Goal: Browse casually: Explore the website without a specific task or goal

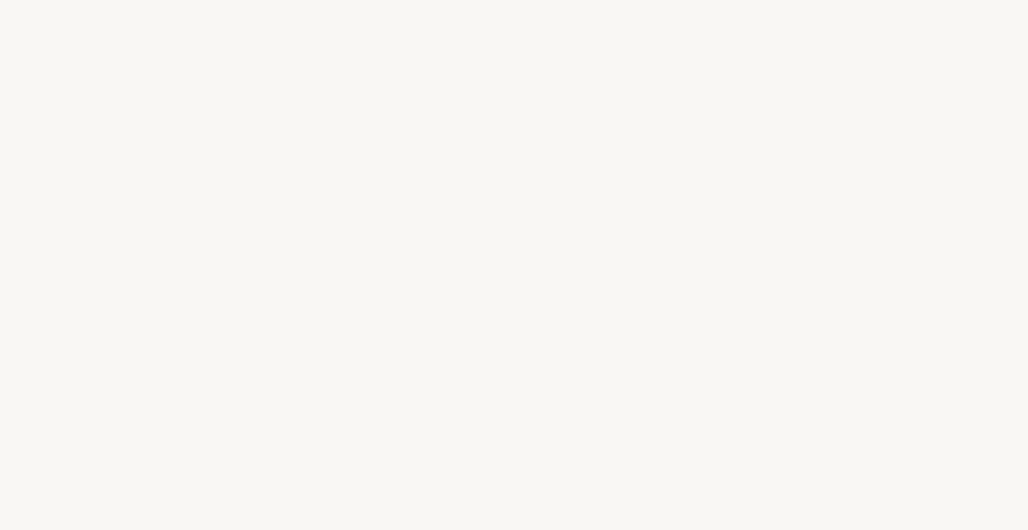
select select "FR"
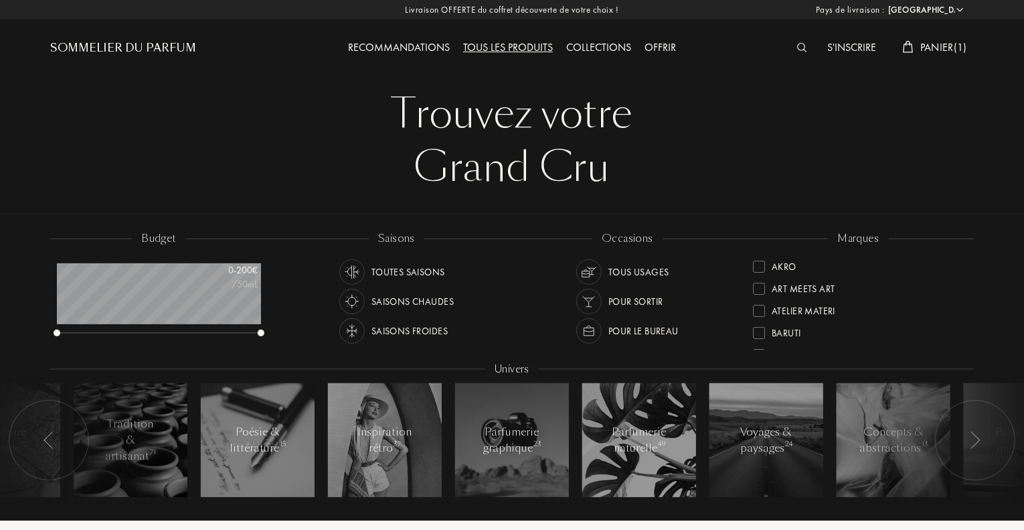
click at [519, 48] on div "Tous les produits" at bounding box center [508, 48] width 103 height 17
select select "FR"
click at [763, 317] on div "Atelier Materi" at bounding box center [794, 308] width 82 height 18
click at [775, 292] on div "Akro" at bounding box center [784, 286] width 25 height 18
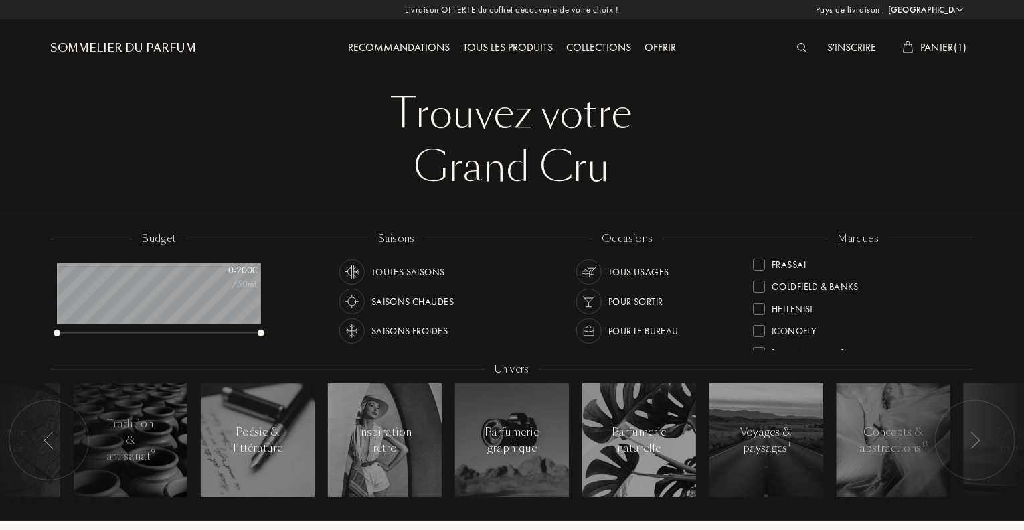
click at [763, 303] on div at bounding box center [759, 309] width 12 height 12
click at [764, 264] on div at bounding box center [759, 263] width 12 height 12
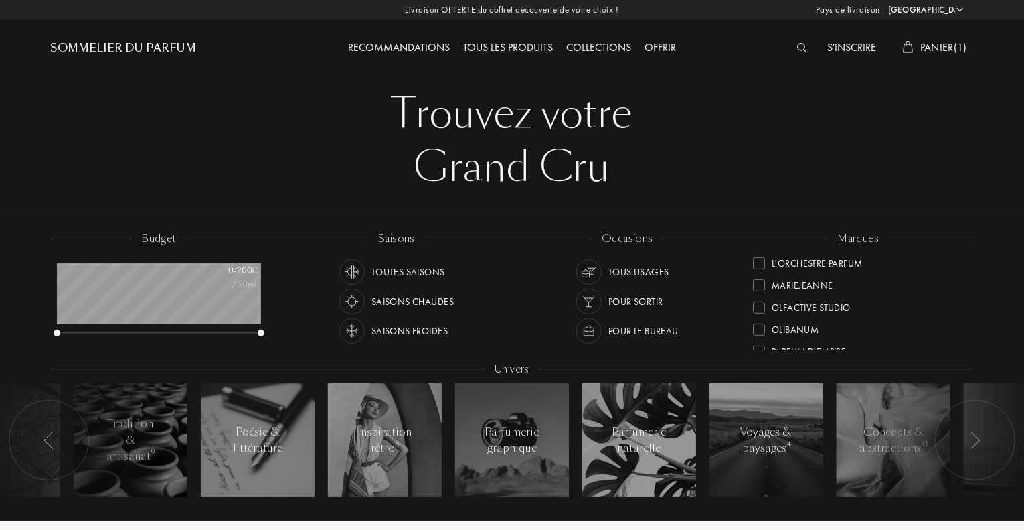
click at [761, 310] on div at bounding box center [759, 307] width 12 height 12
click at [765, 289] on div "Parfum d'Empire" at bounding box center [799, 282] width 93 height 18
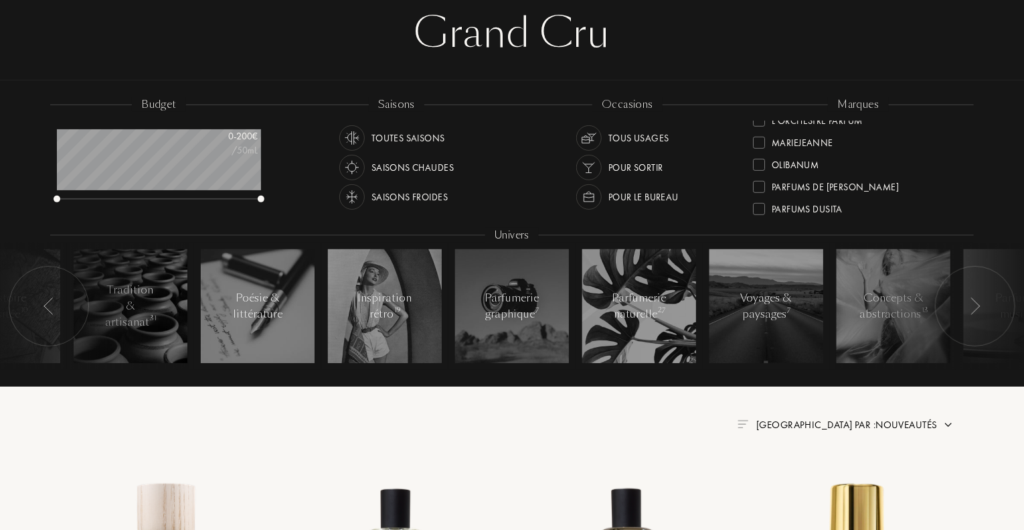
scroll to position [418, 0]
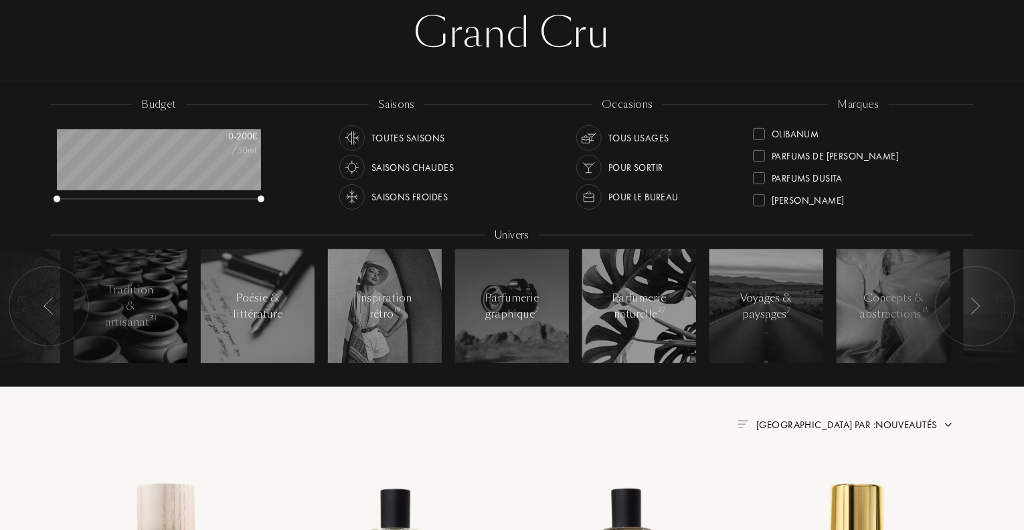
click at [763, 180] on div at bounding box center [759, 178] width 12 height 12
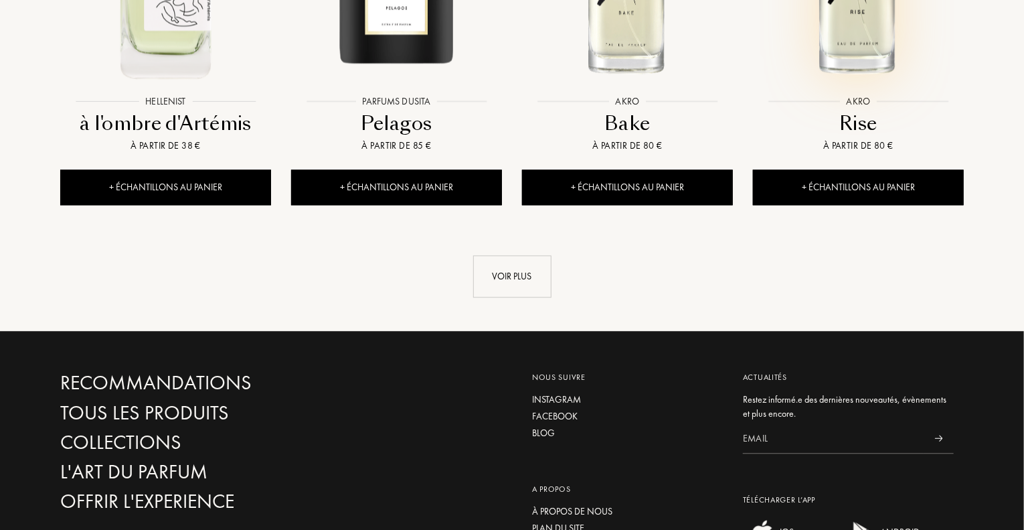
scroll to position [1540, 0]
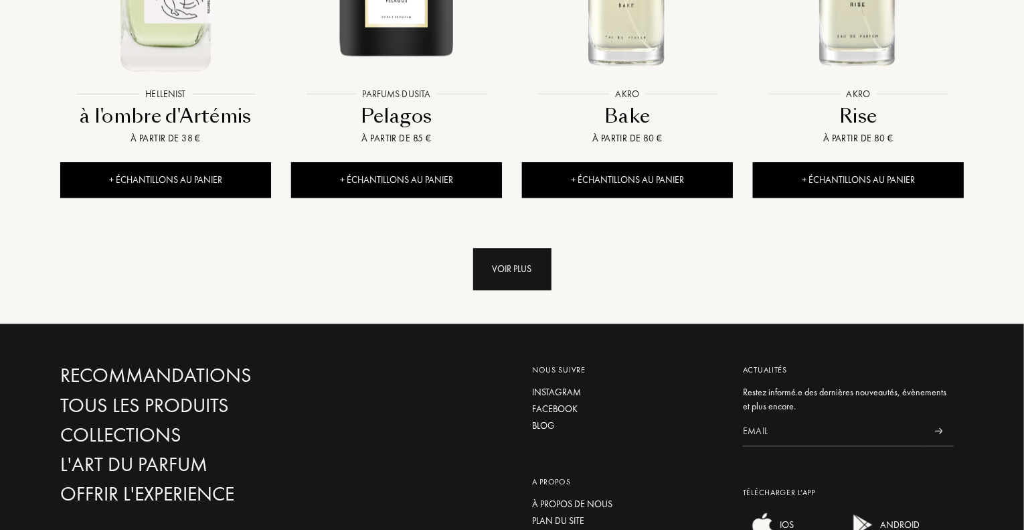
click at [544, 248] on div "Voir plus" at bounding box center [512, 269] width 78 height 42
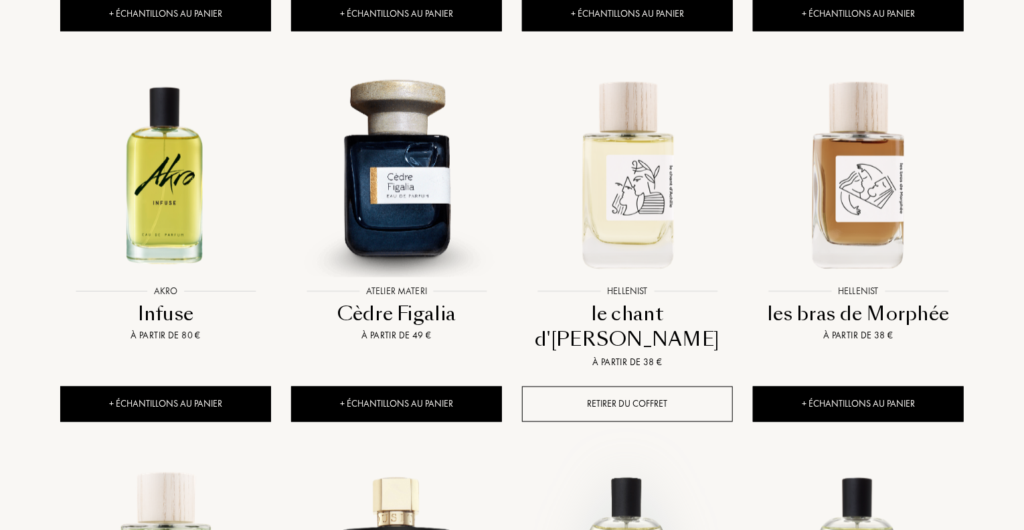
scroll to position [937, 0]
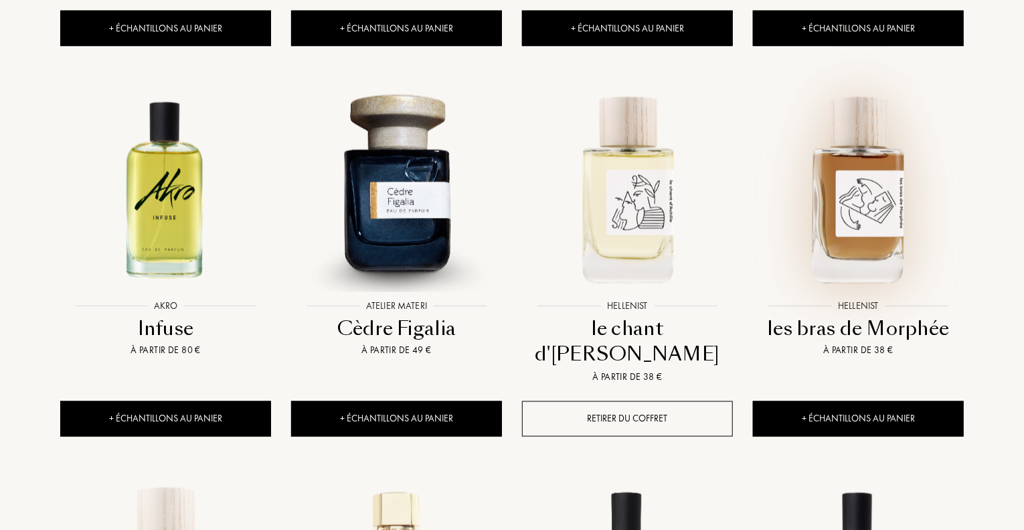
click at [861, 187] on img at bounding box center [859, 188] width 208 height 208
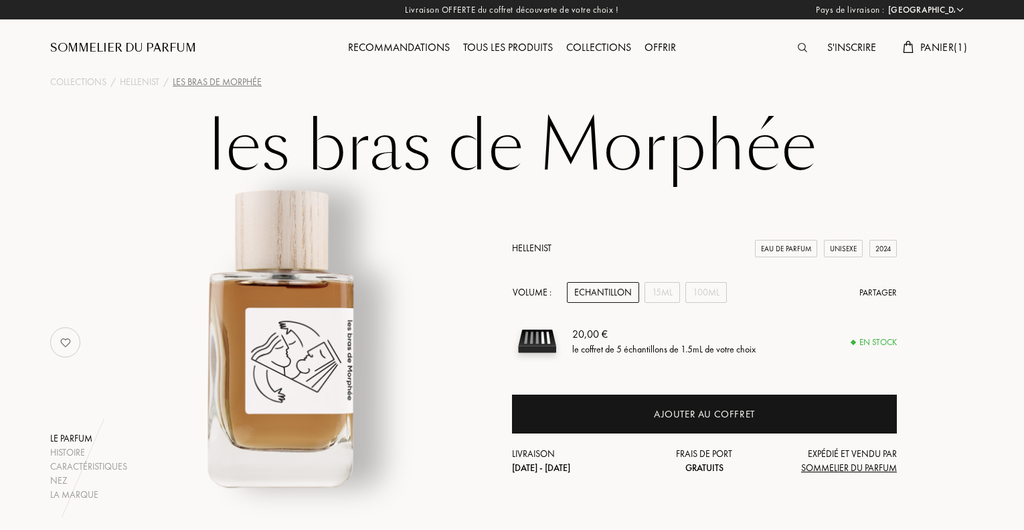
select select "FR"
click at [593, 289] on div "Echantillon" at bounding box center [603, 292] width 72 height 21
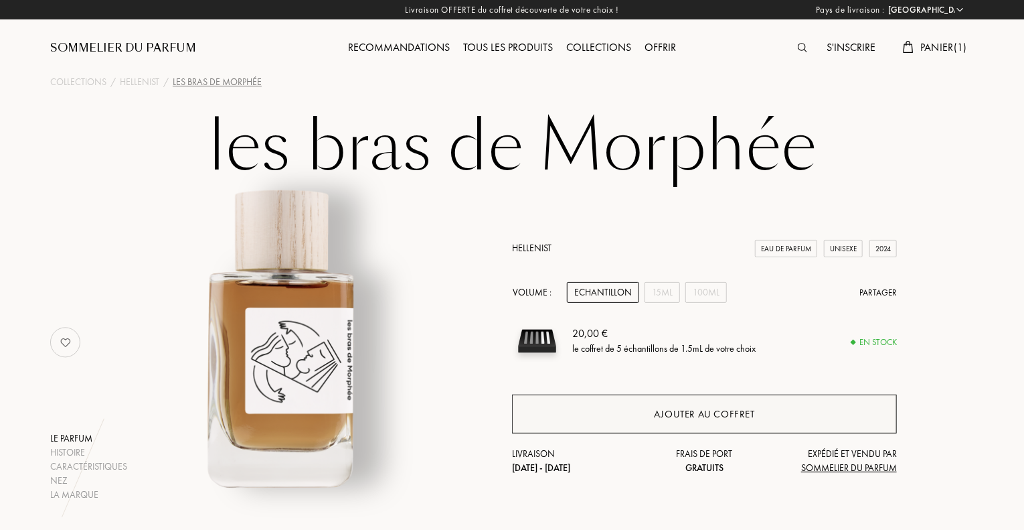
click at [672, 417] on div "Ajouter au coffret" at bounding box center [704, 413] width 101 height 15
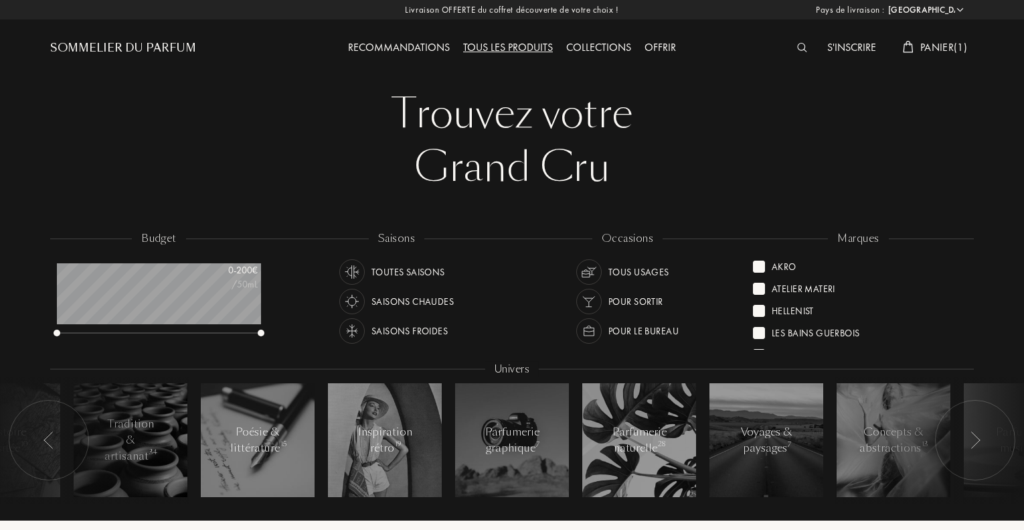
select select "FR"
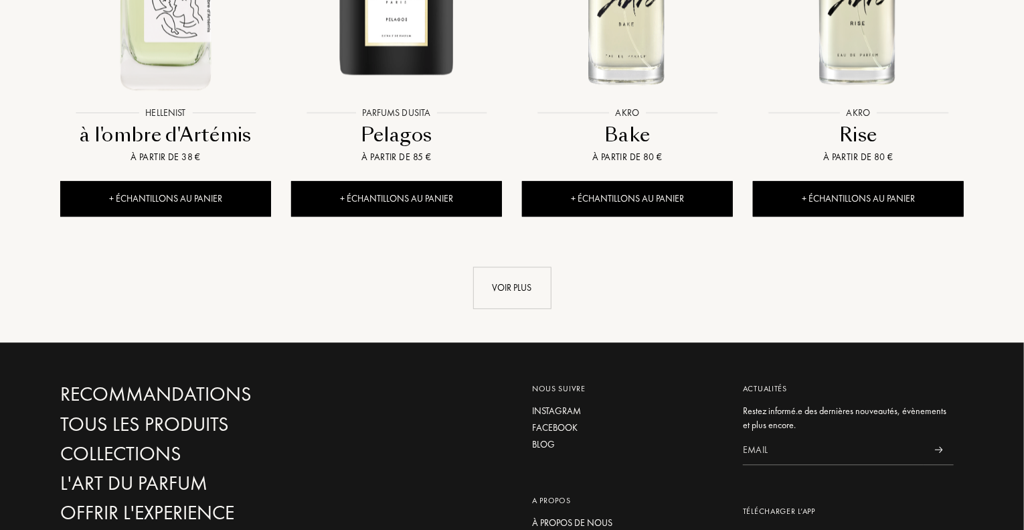
scroll to position [1540, 0]
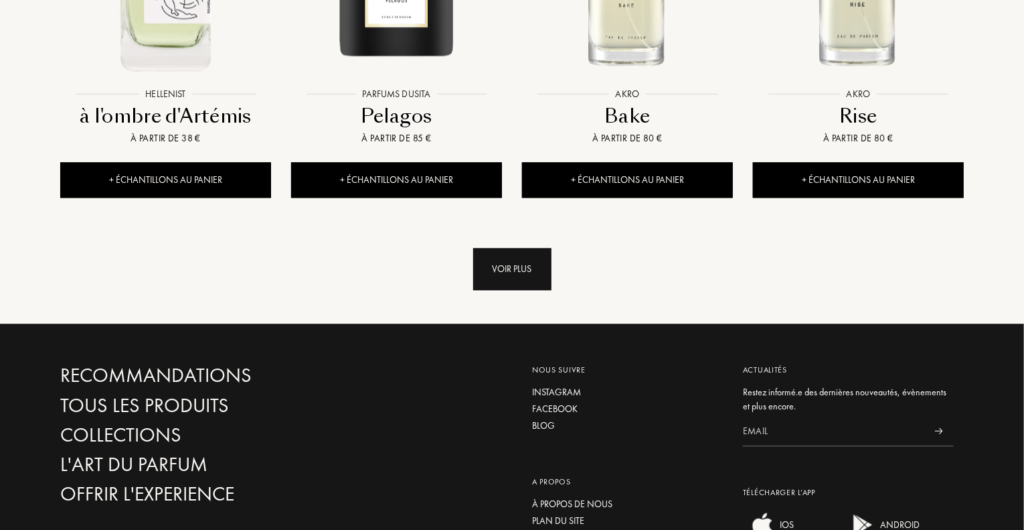
click at [520, 248] on div "Voir plus" at bounding box center [512, 269] width 78 height 42
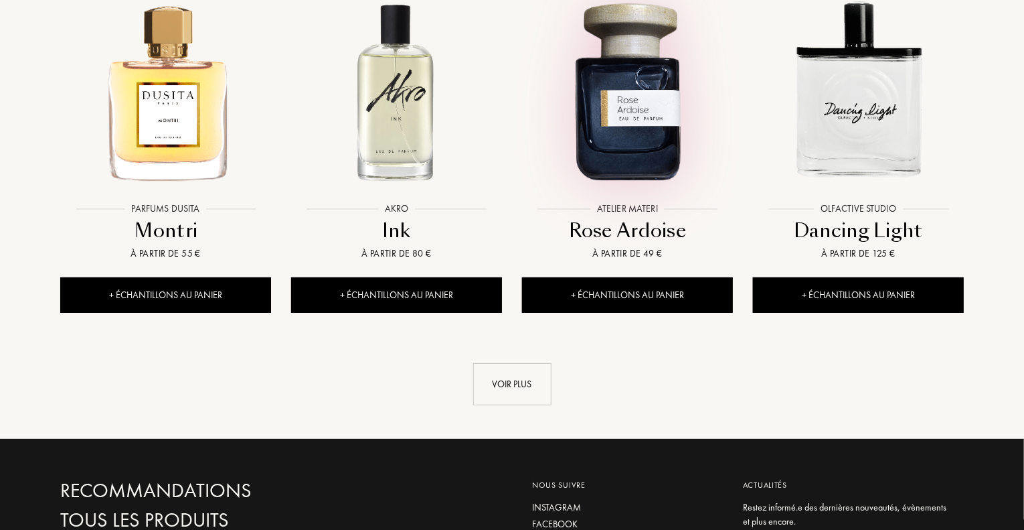
scroll to position [2544, 0]
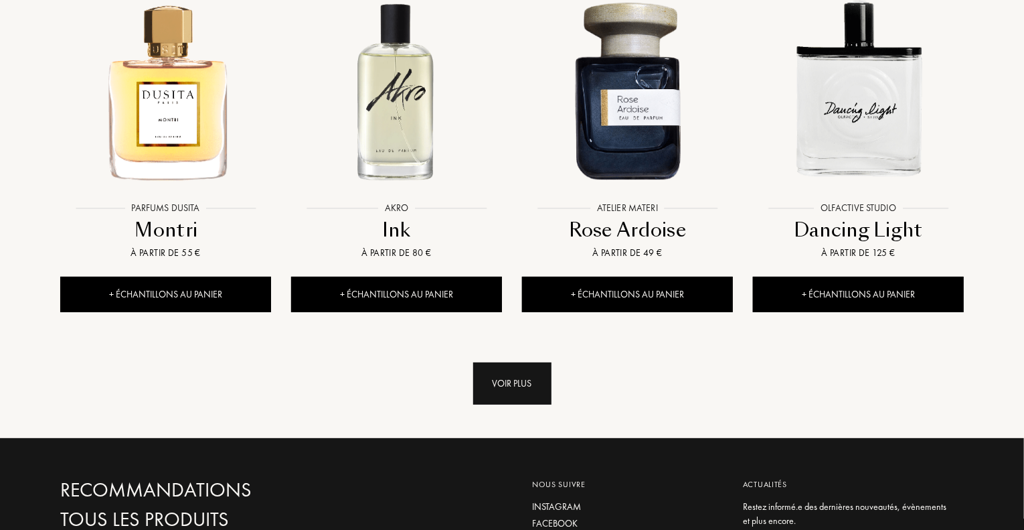
click at [522, 362] on div "Voir plus" at bounding box center [512, 383] width 78 height 42
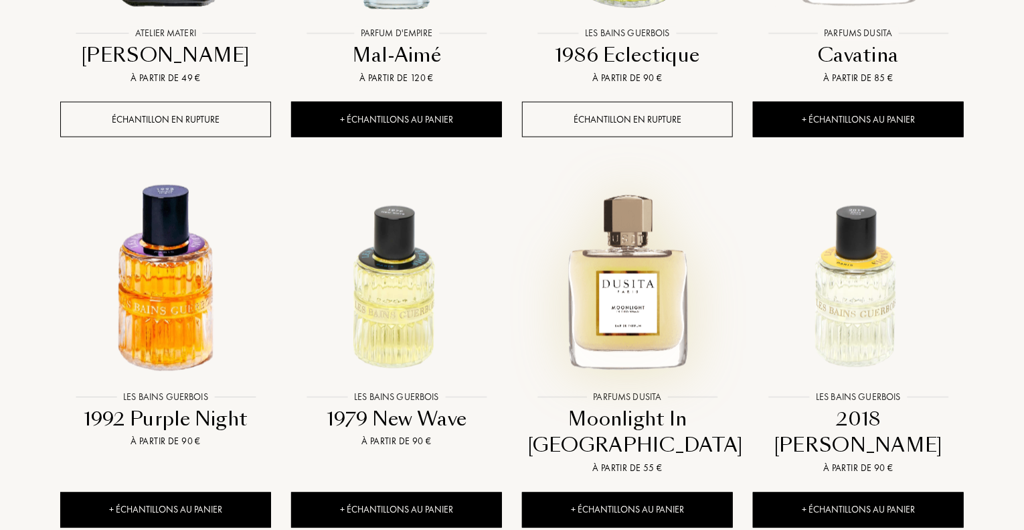
scroll to position [3482, 0]
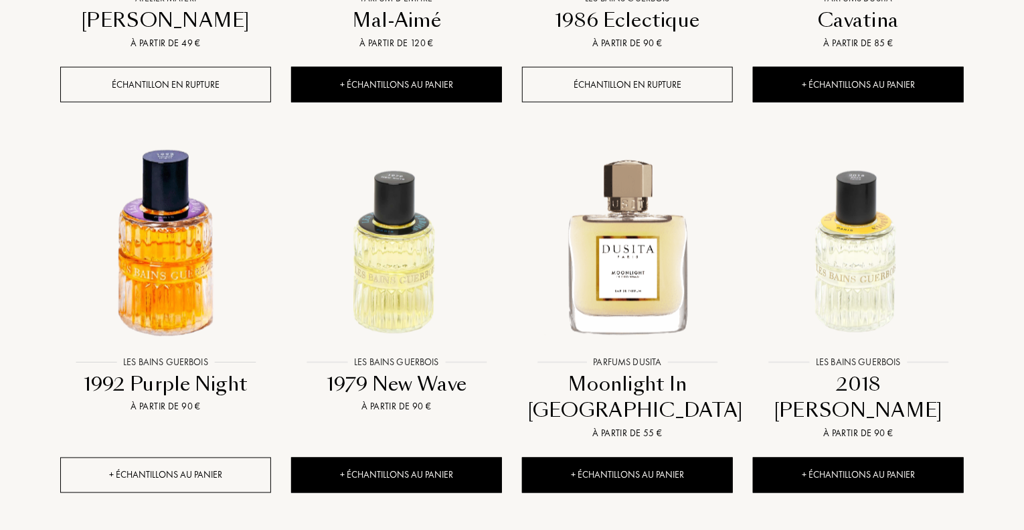
click at [188, 457] on div "+ Échantillons au panier" at bounding box center [165, 474] width 211 height 35
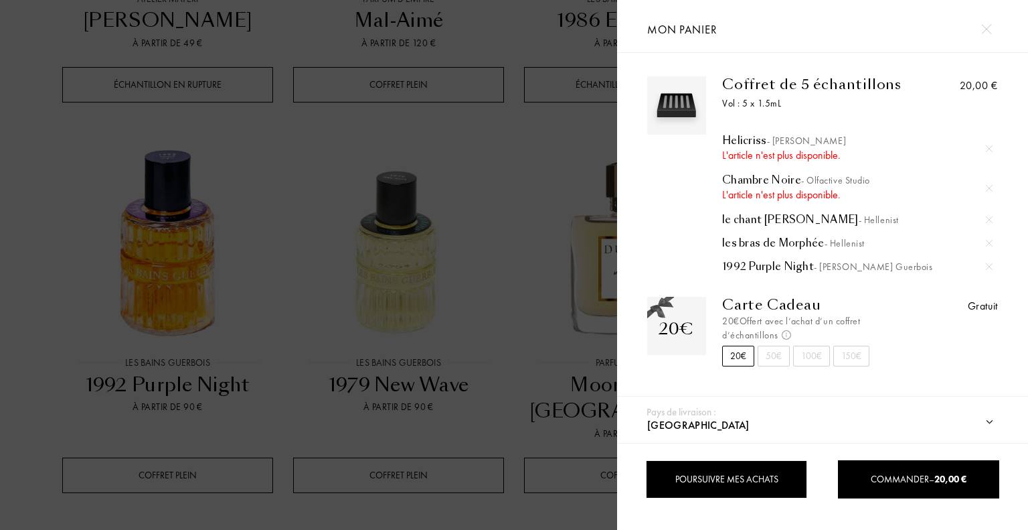
click at [714, 475] on div "Poursuivre mes achats" at bounding box center [726, 479] width 161 height 38
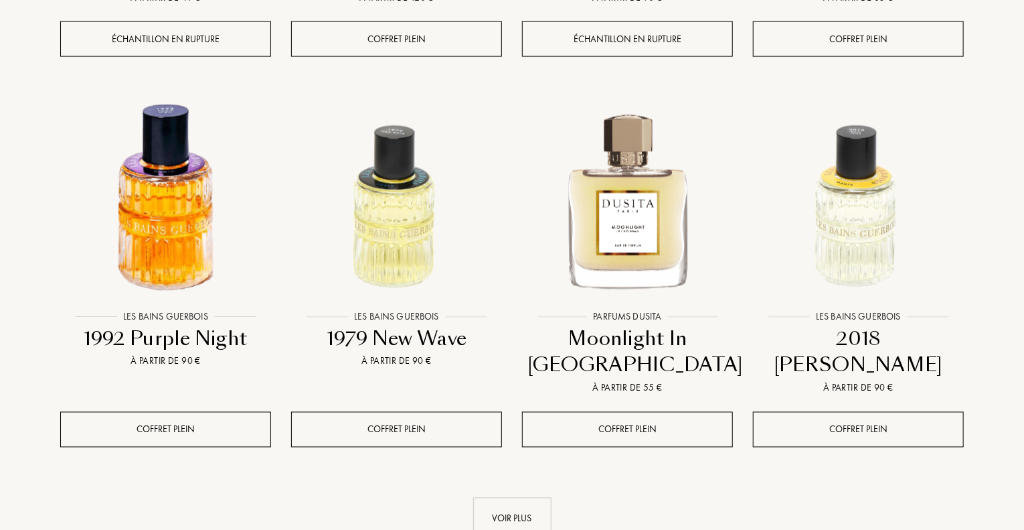
scroll to position [3549, 0]
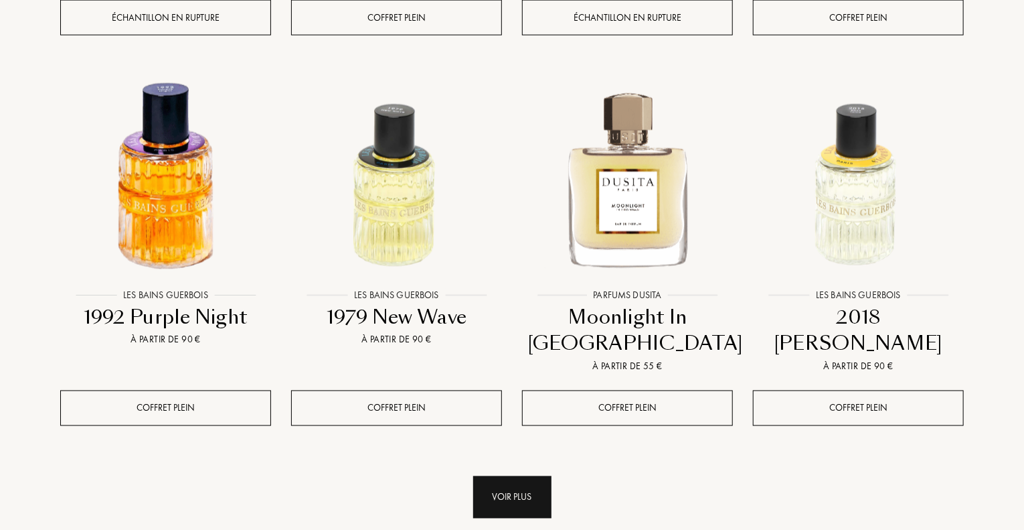
click at [522, 476] on div "Voir plus" at bounding box center [512, 497] width 78 height 42
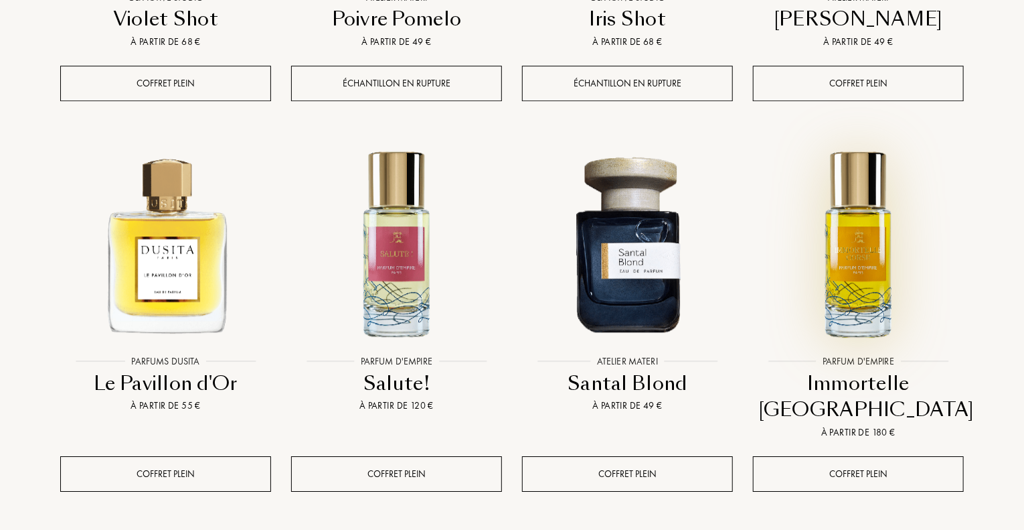
scroll to position [4620, 0]
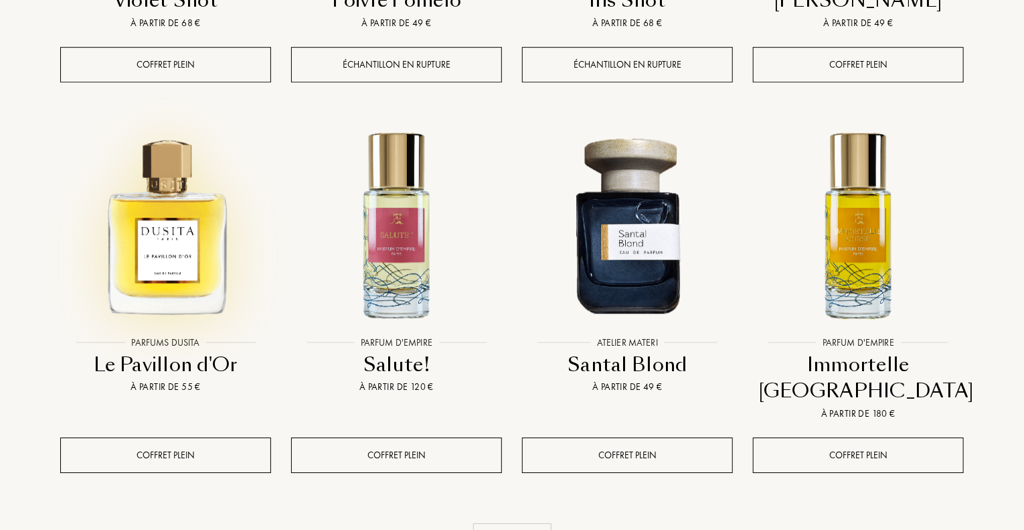
click at [191, 172] on img at bounding box center [166, 225] width 208 height 208
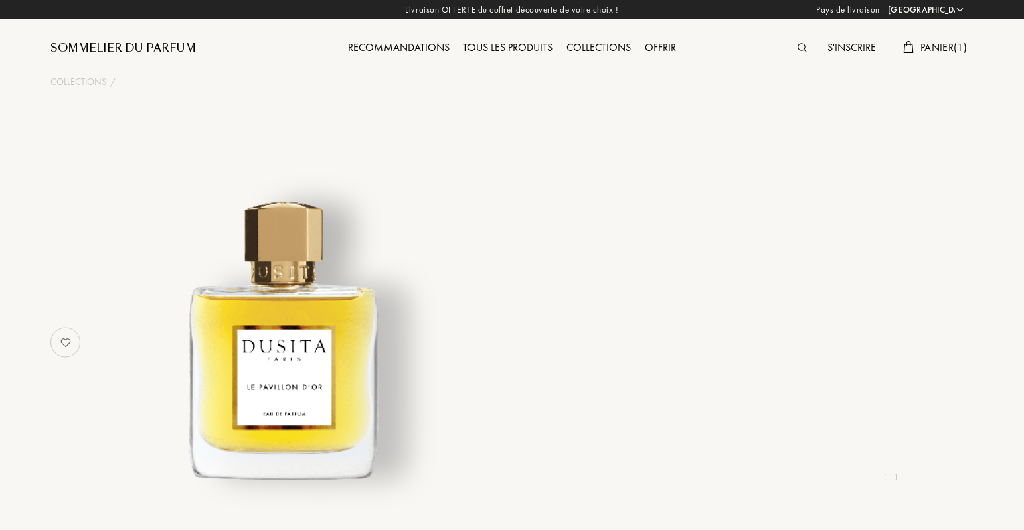
select select "FR"
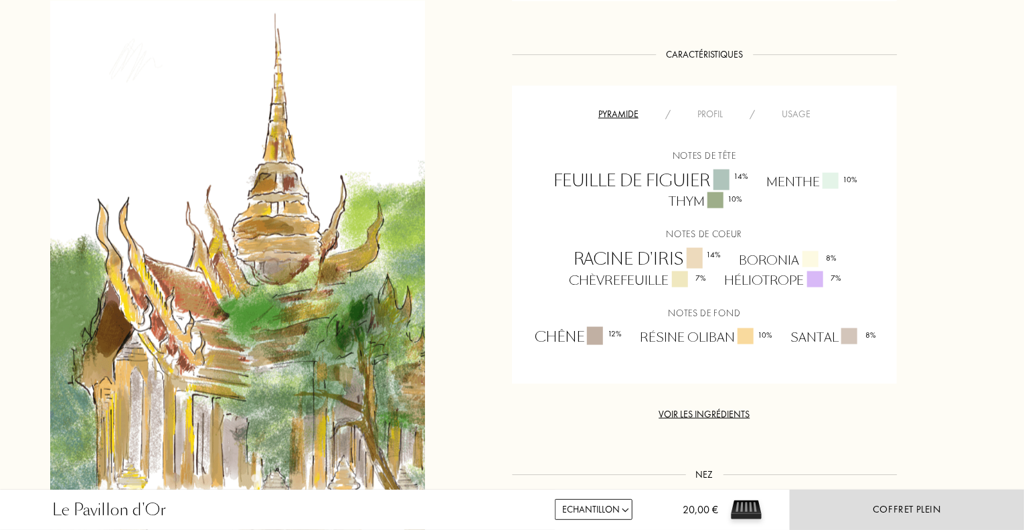
scroll to position [870, 0]
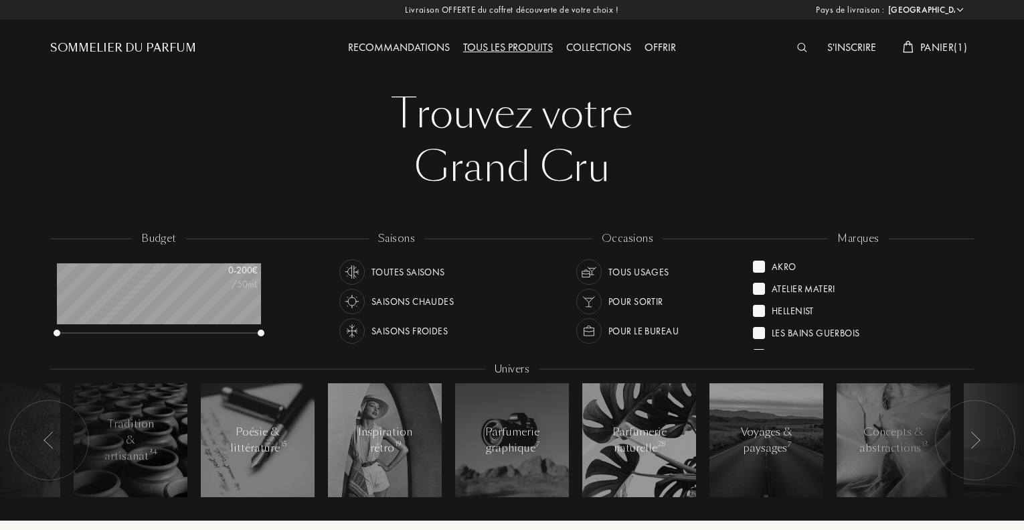
select select "FR"
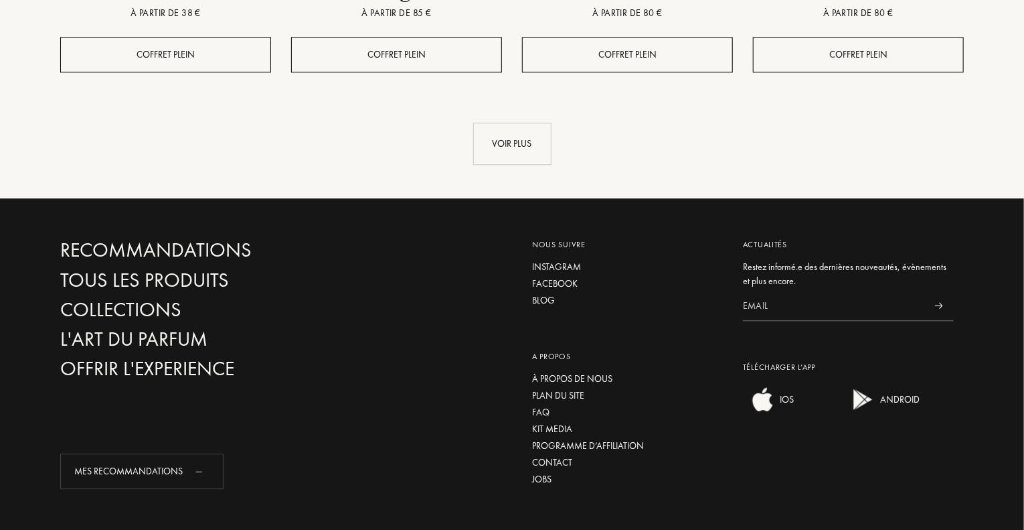
scroll to position [67, 204]
click at [503, 123] on div "Voir plus" at bounding box center [512, 144] width 78 height 42
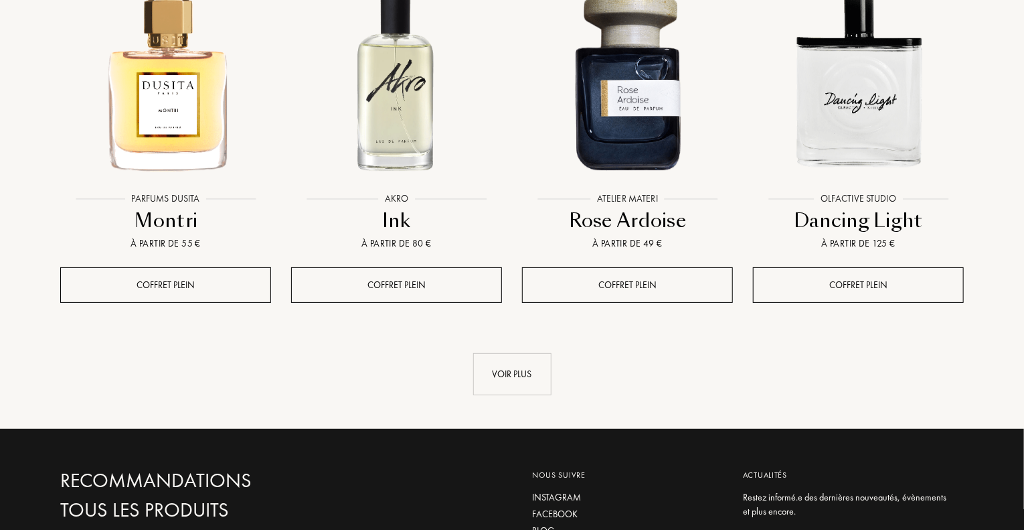
scroll to position [2603, 0]
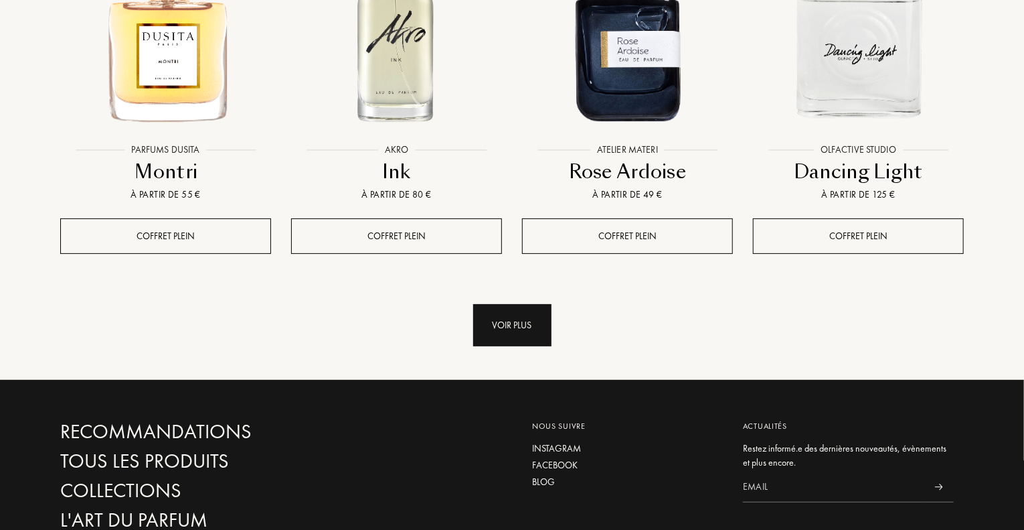
click at [524, 304] on div "Voir plus" at bounding box center [512, 325] width 78 height 42
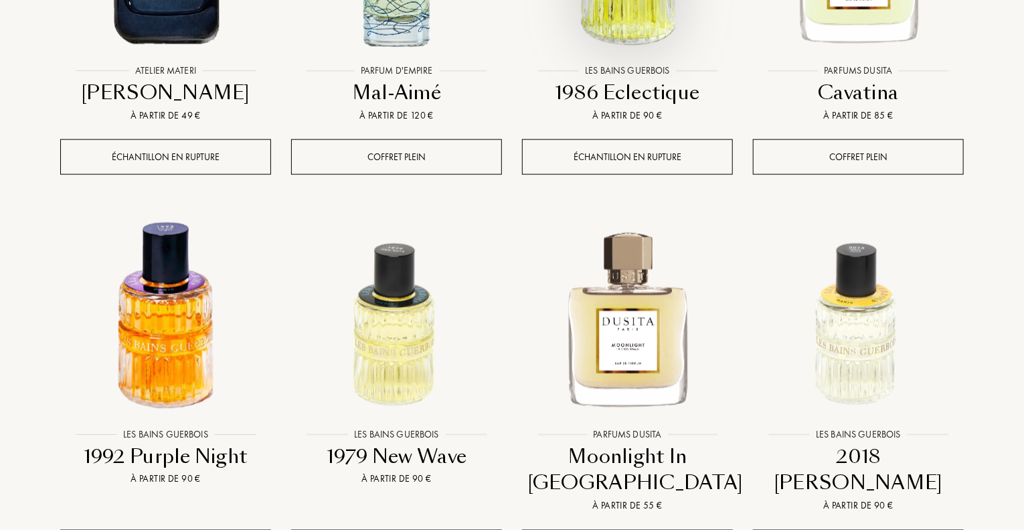
scroll to position [3473, 0]
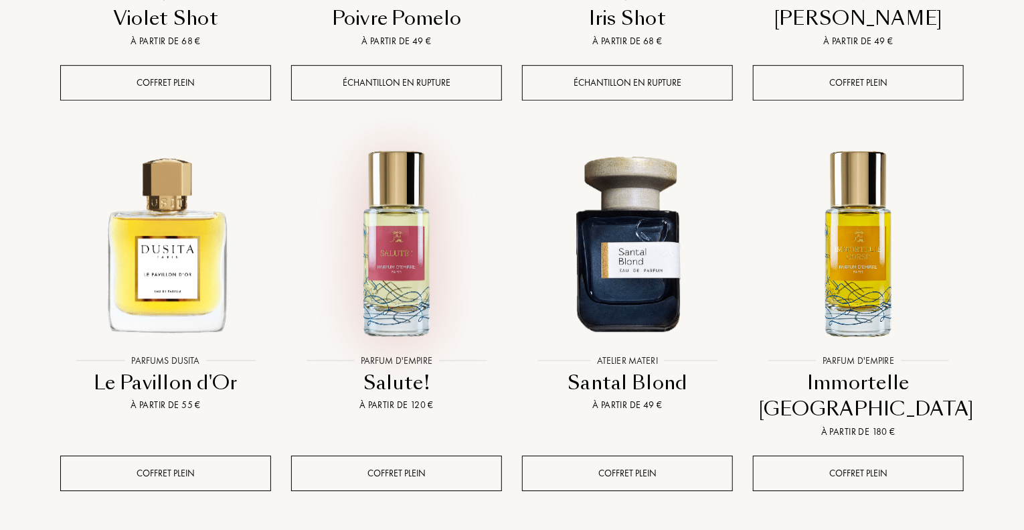
scroll to position [4611, 0]
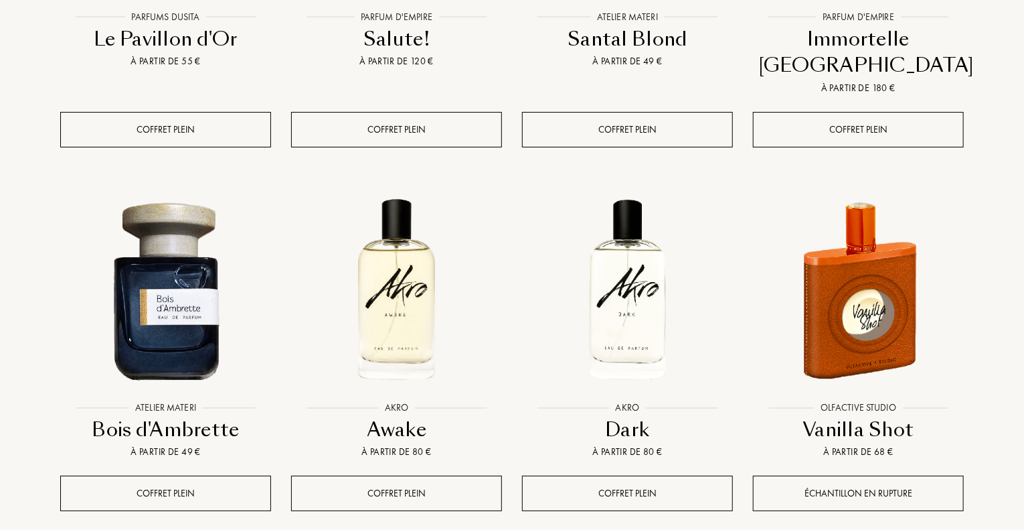
scroll to position [4946, 0]
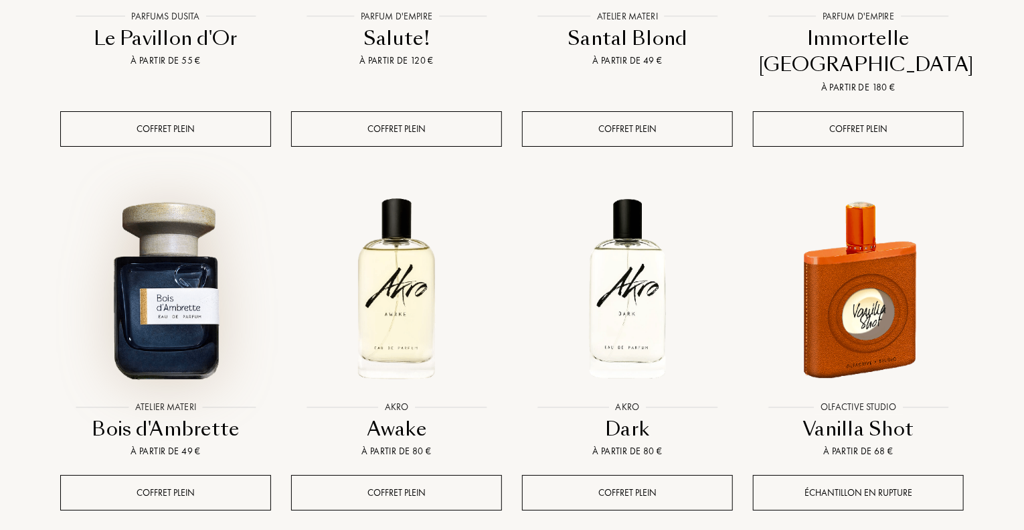
click at [208, 186] on img at bounding box center [166, 289] width 208 height 208
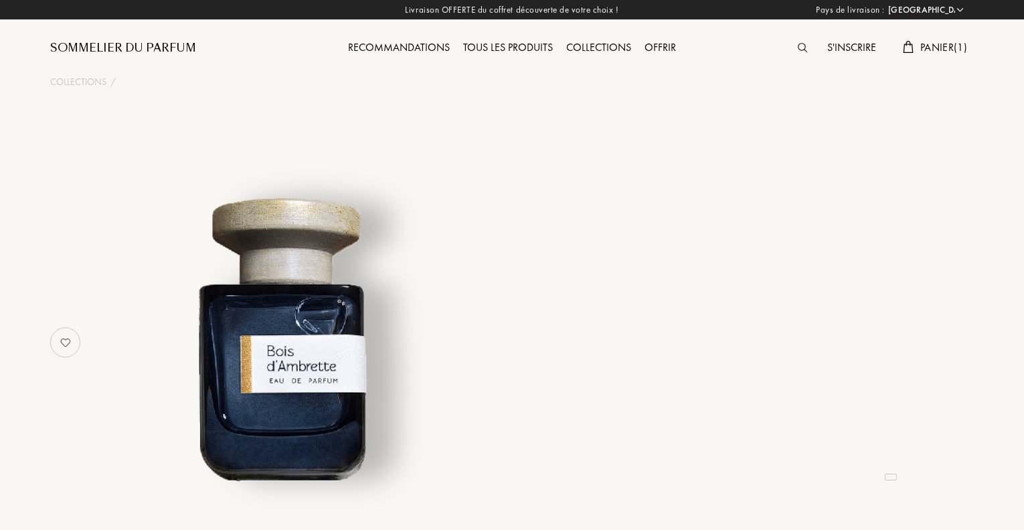
select select "FR"
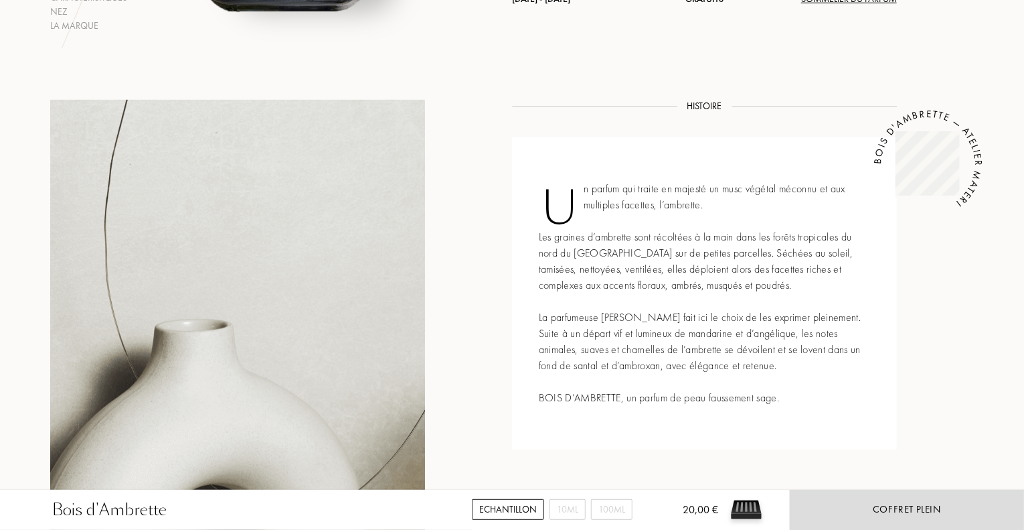
scroll to position [536, 0]
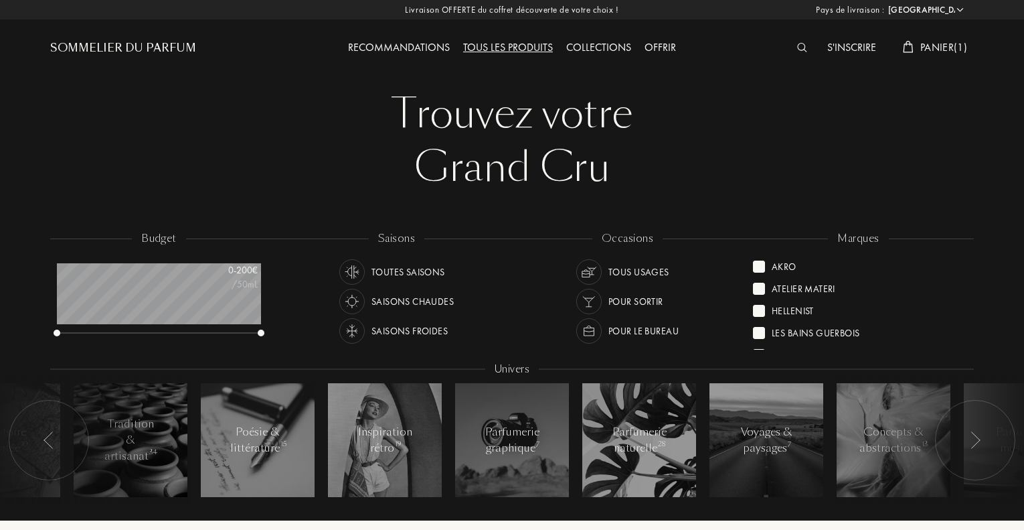
select select "FR"
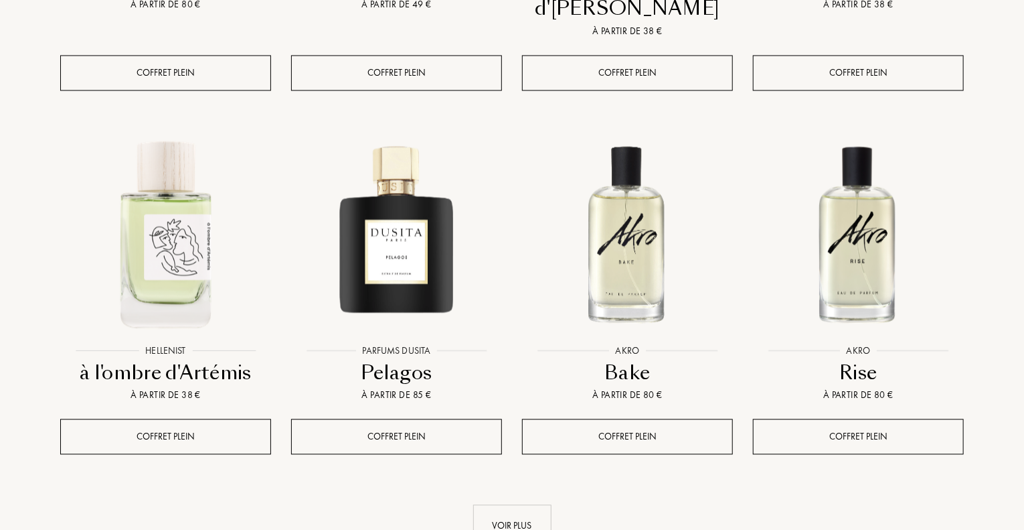
scroll to position [67, 204]
click at [509, 504] on div "Voir plus" at bounding box center [512, 525] width 78 height 42
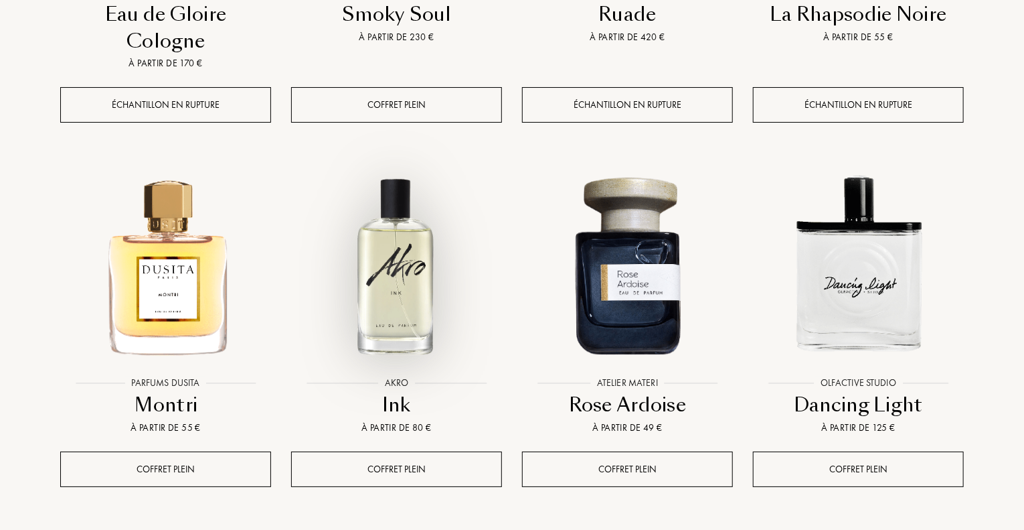
scroll to position [2556, 0]
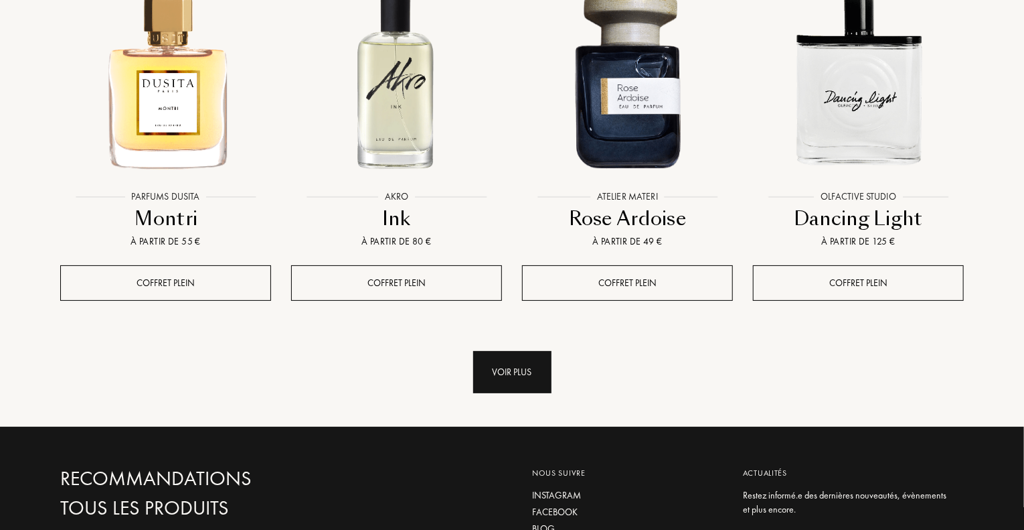
click at [505, 351] on div "Voir plus" at bounding box center [512, 372] width 78 height 42
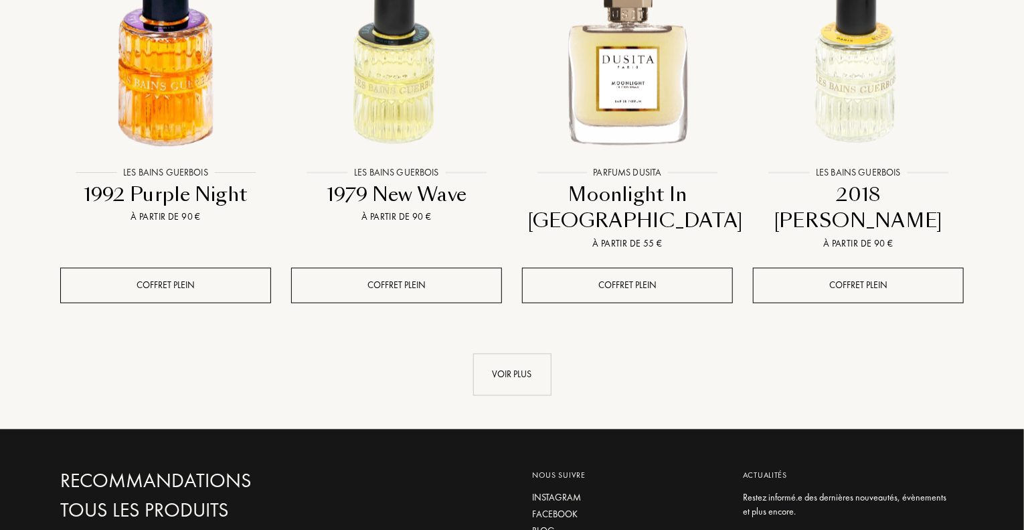
scroll to position [3694, 0]
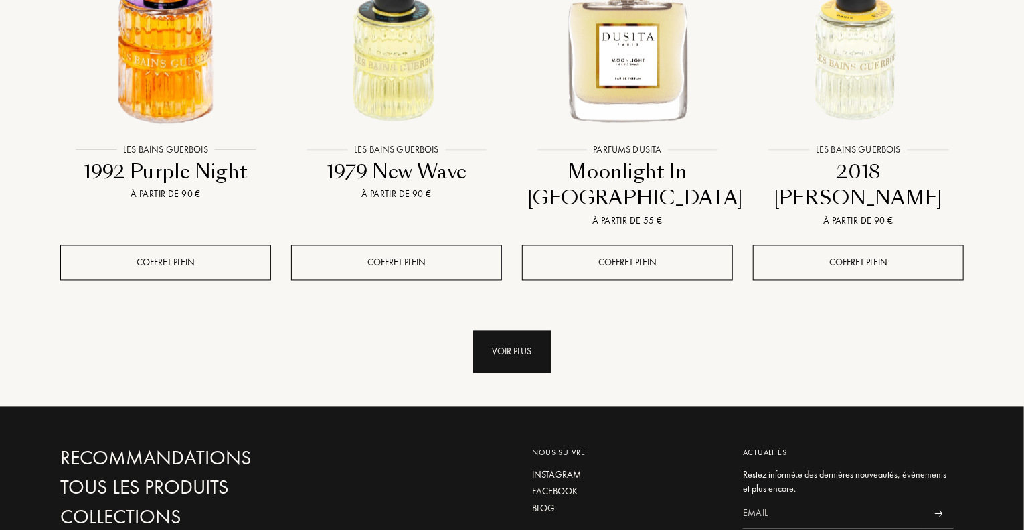
click at [532, 331] on div "Voir plus" at bounding box center [512, 352] width 78 height 42
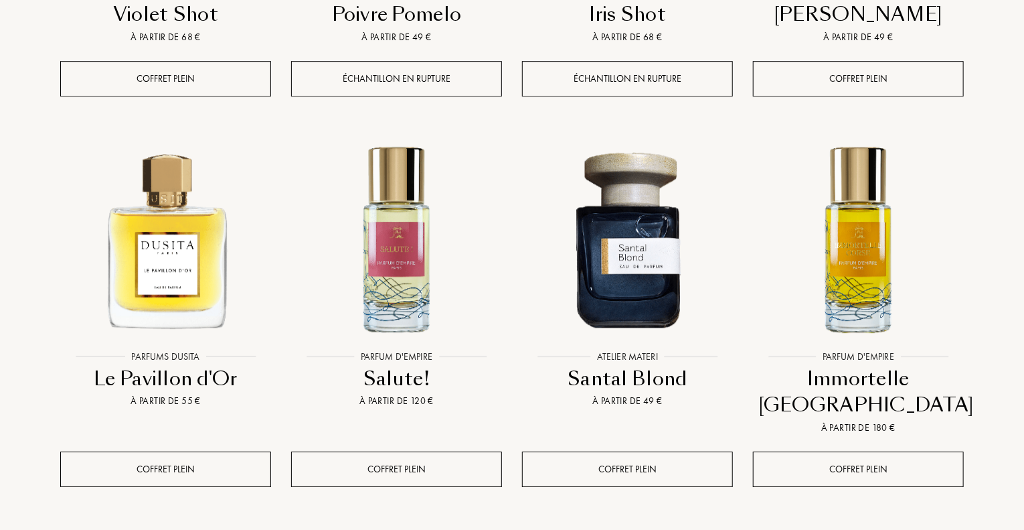
scroll to position [4631, 0]
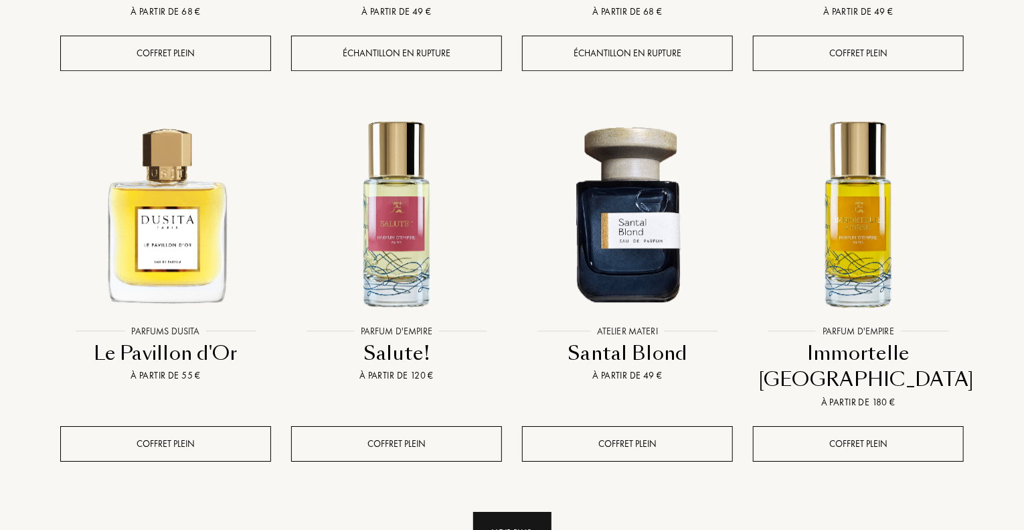
click at [481, 512] on div "Voir plus" at bounding box center [512, 533] width 78 height 42
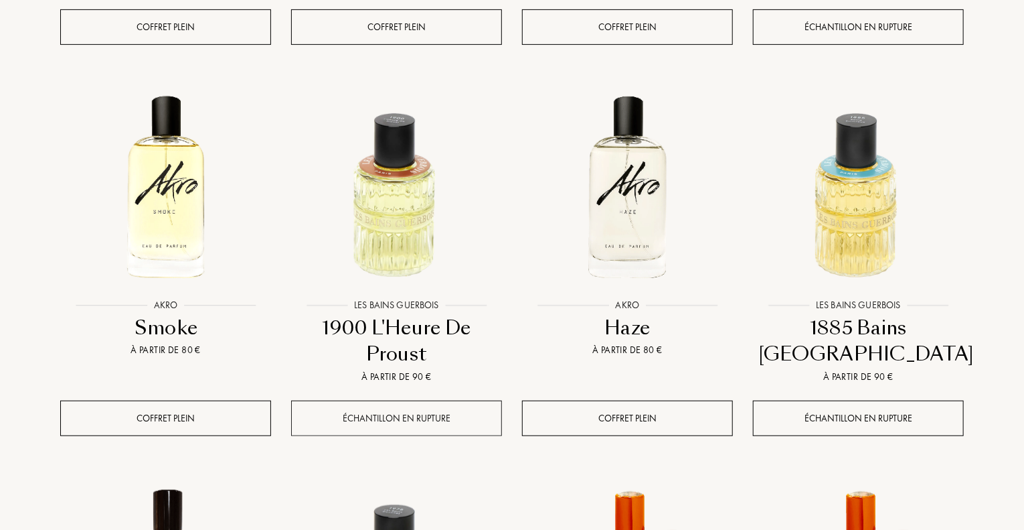
scroll to position [5435, 0]
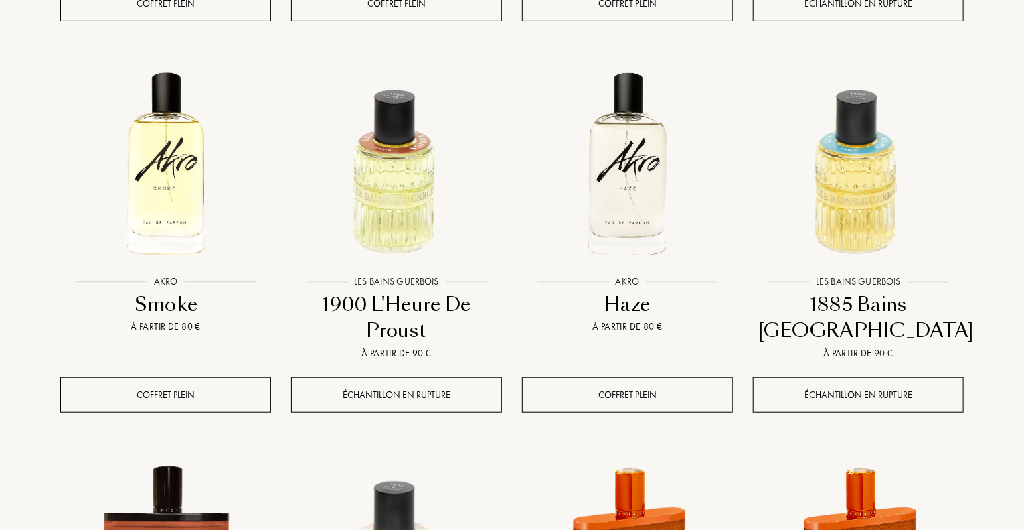
click at [399, 291] on div "1900 L'Heure De Proust" at bounding box center [397, 317] width 200 height 53
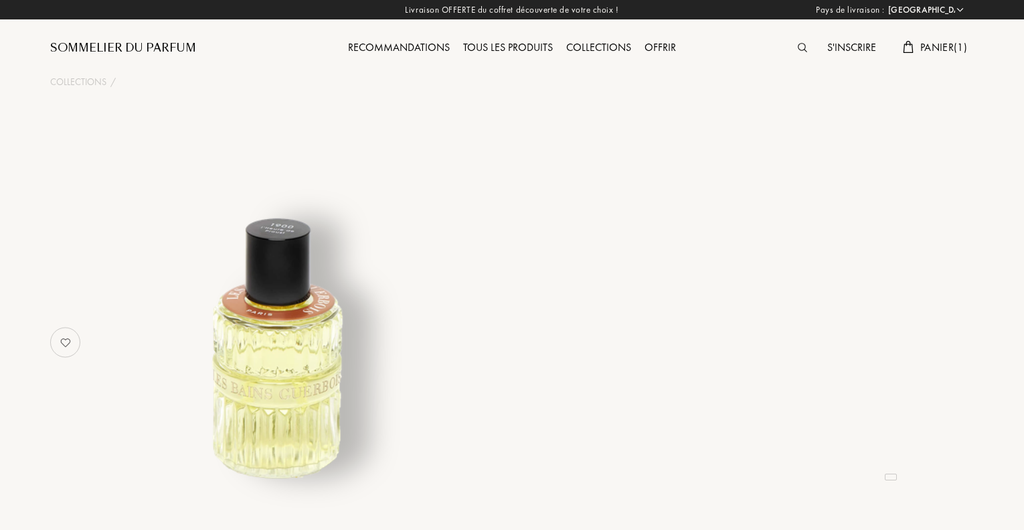
select select "FR"
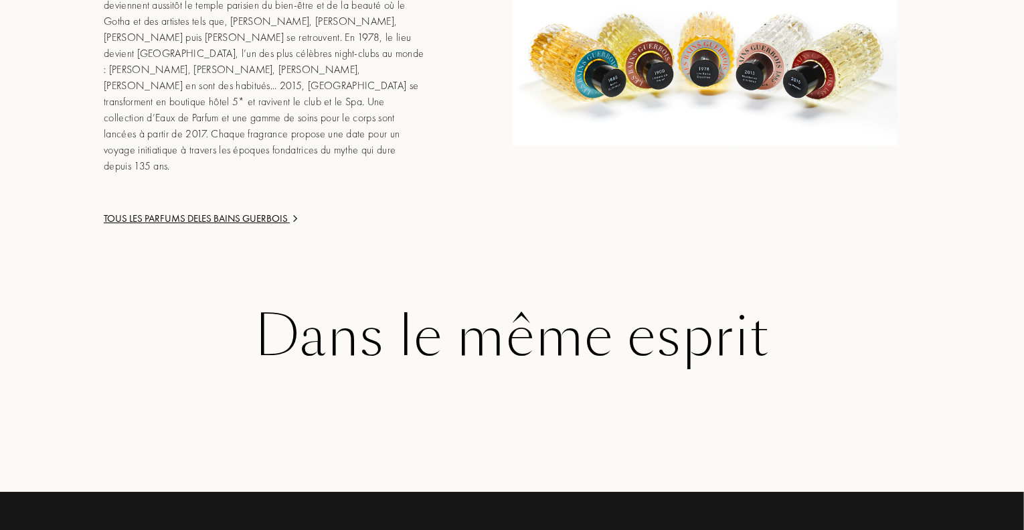
scroll to position [2210, 0]
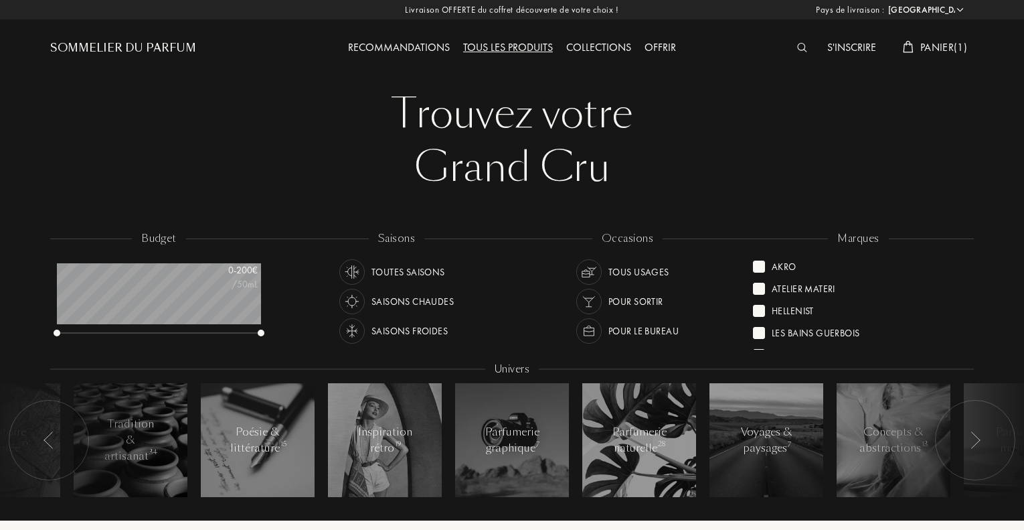
select select "FR"
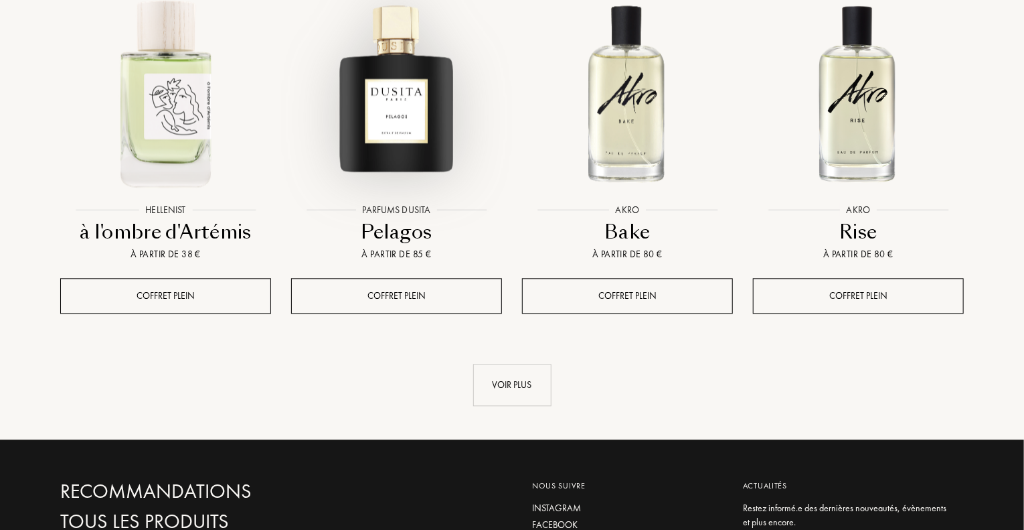
scroll to position [1330, 0]
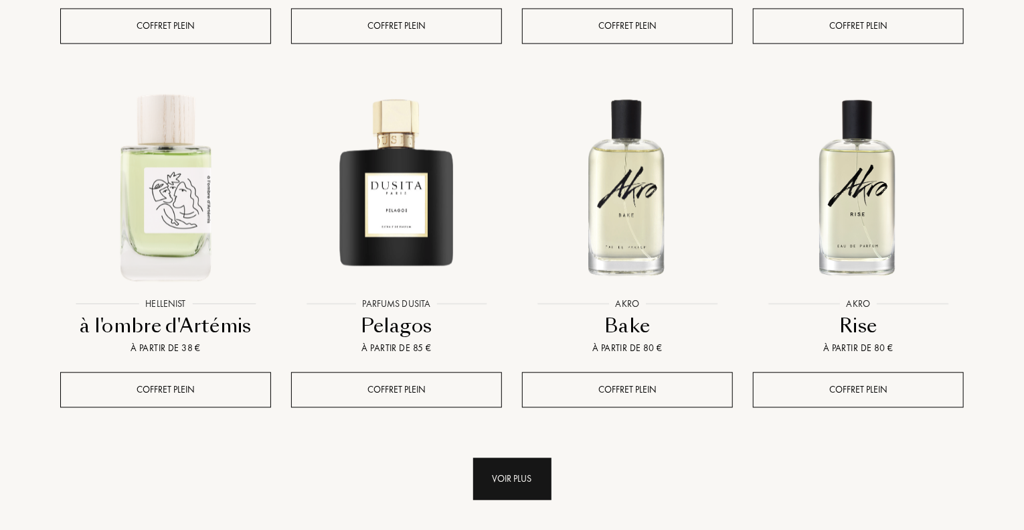
click at [495, 457] on div "Voir plus" at bounding box center [512, 478] width 78 height 42
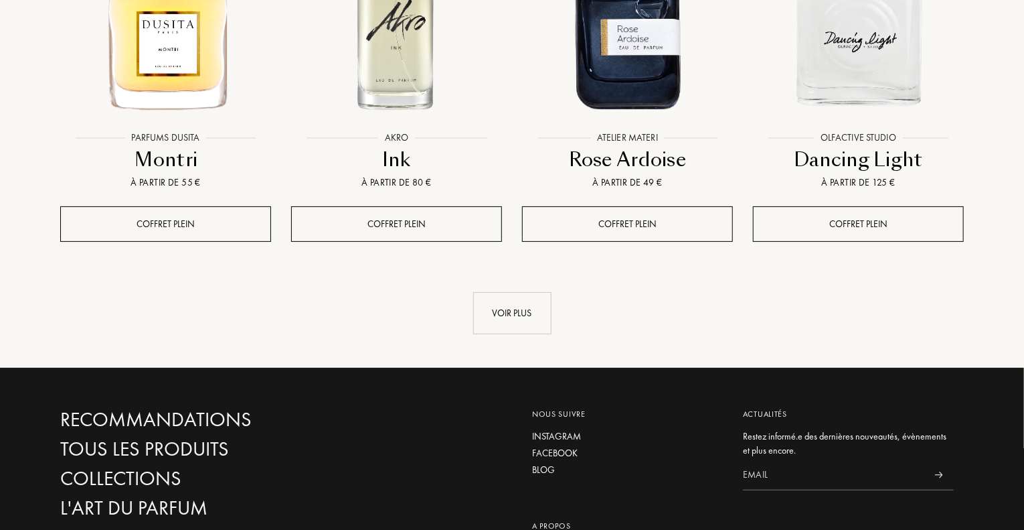
scroll to position [2670, 0]
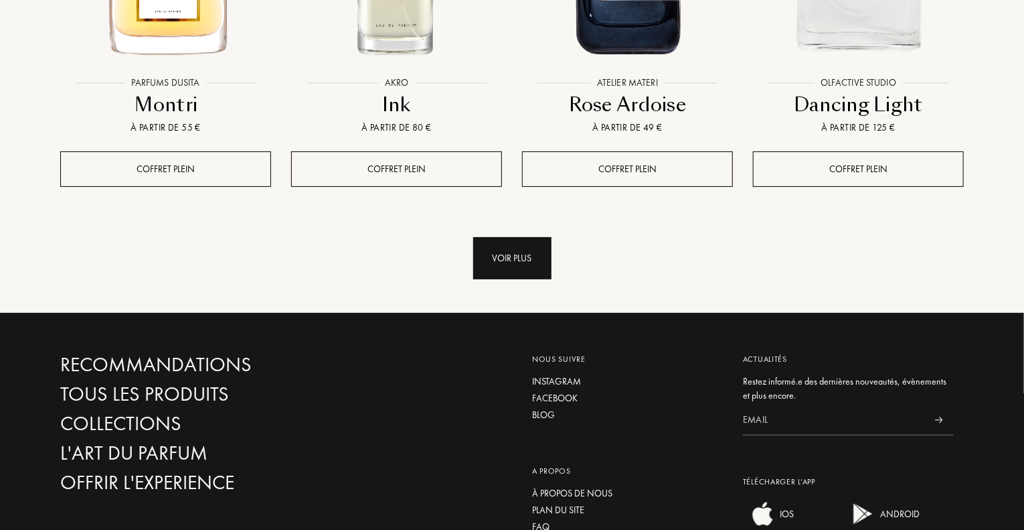
click at [510, 237] on div "Voir plus" at bounding box center [512, 258] width 78 height 42
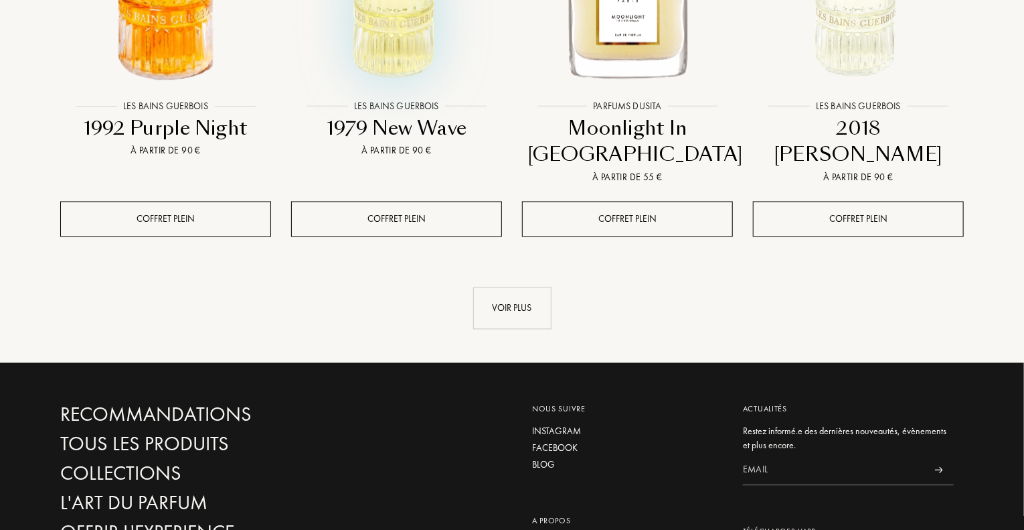
scroll to position [3741, 0]
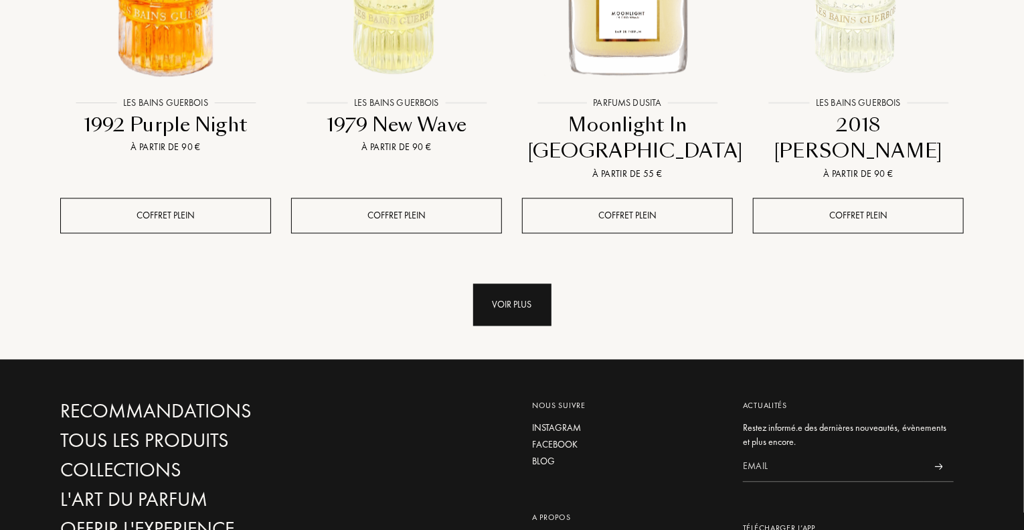
click at [498, 284] on div "Voir plus" at bounding box center [512, 305] width 78 height 42
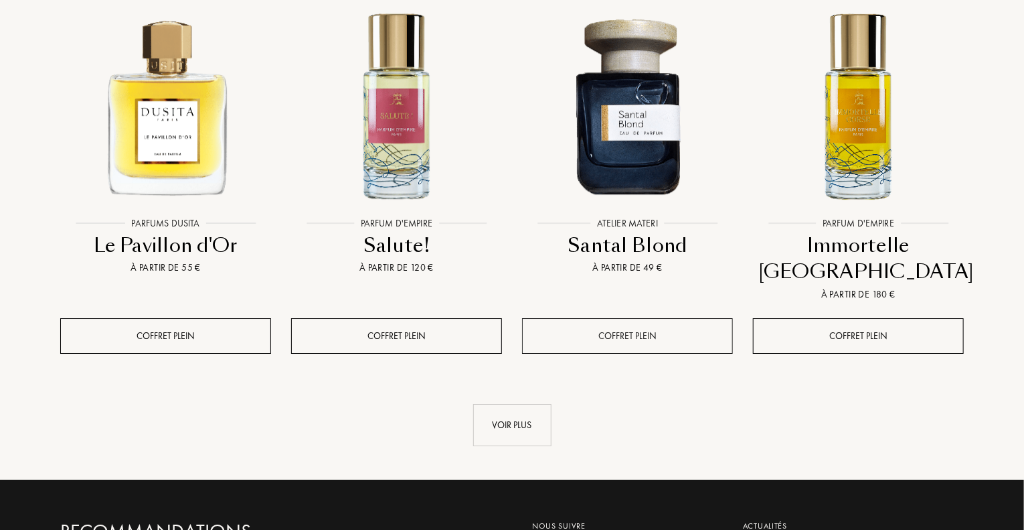
scroll to position [4745, 0]
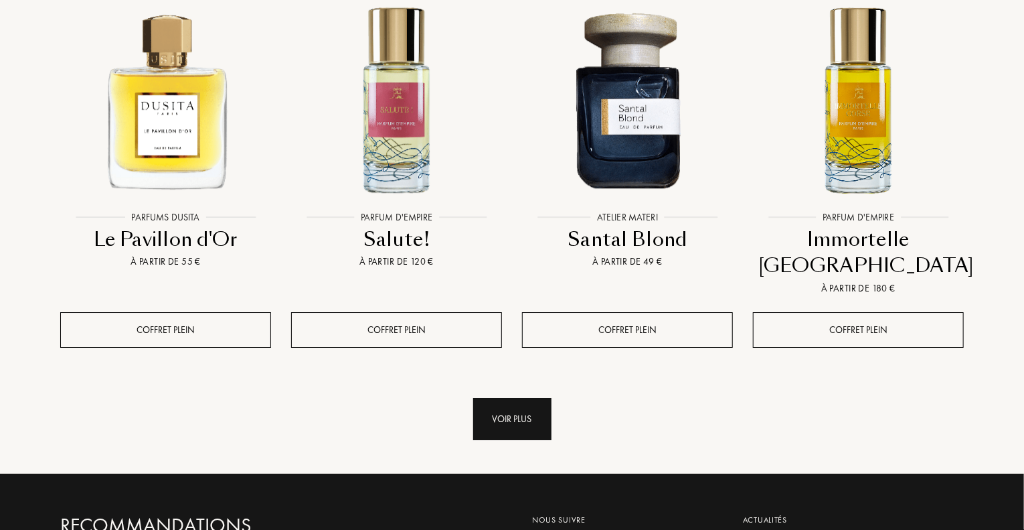
click at [518, 398] on div "Voir plus" at bounding box center [512, 419] width 78 height 42
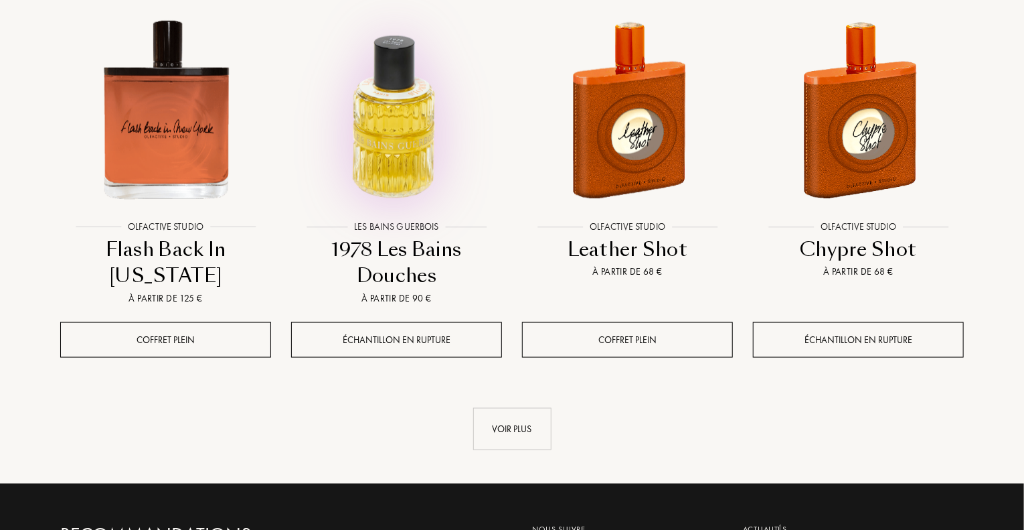
scroll to position [5883, 0]
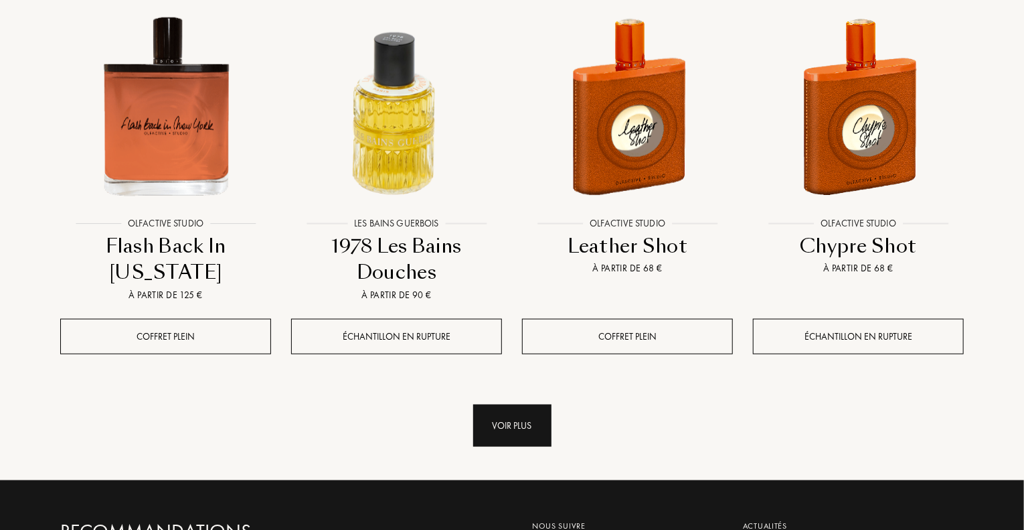
click at [504, 404] on div "Voir plus" at bounding box center [512, 425] width 78 height 42
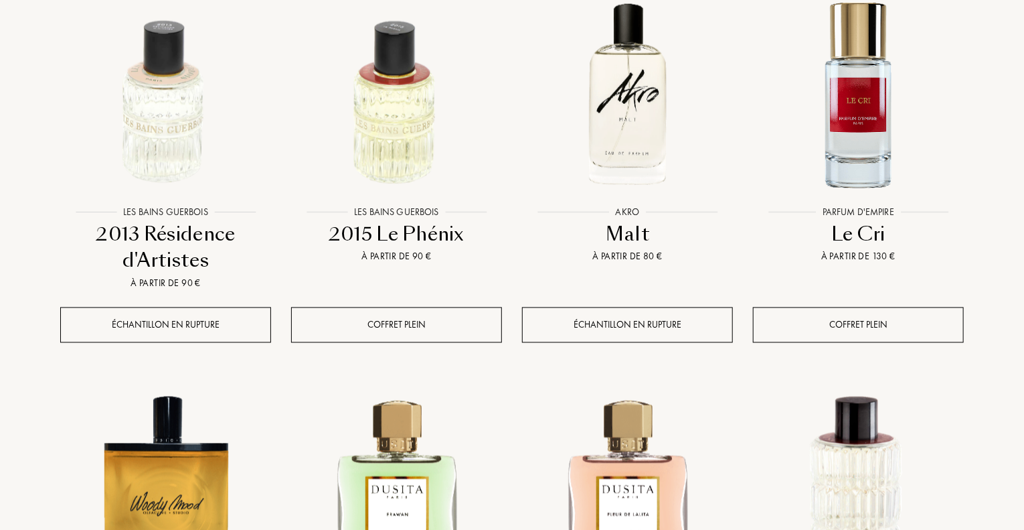
scroll to position [6352, 0]
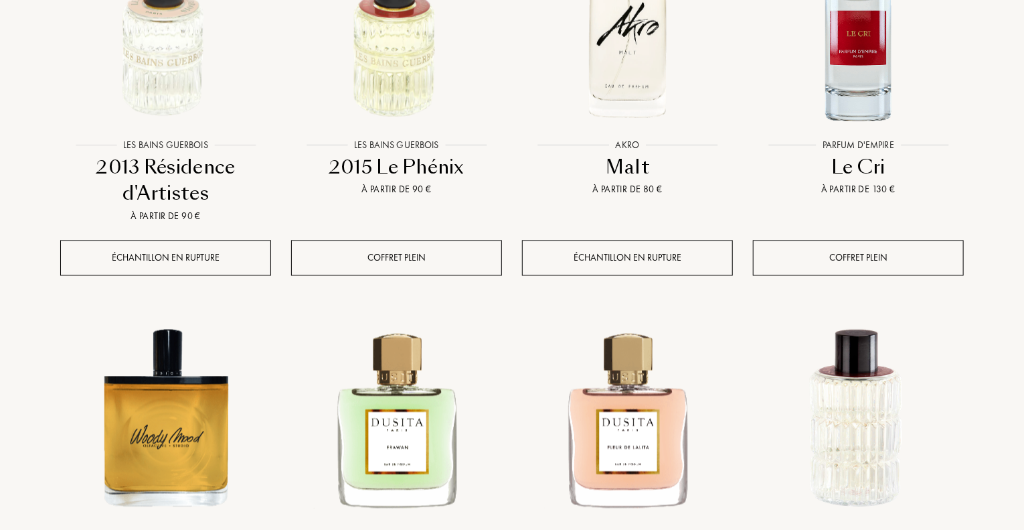
click at [840, 155] on div "Le Cri" at bounding box center [859, 168] width 200 height 26
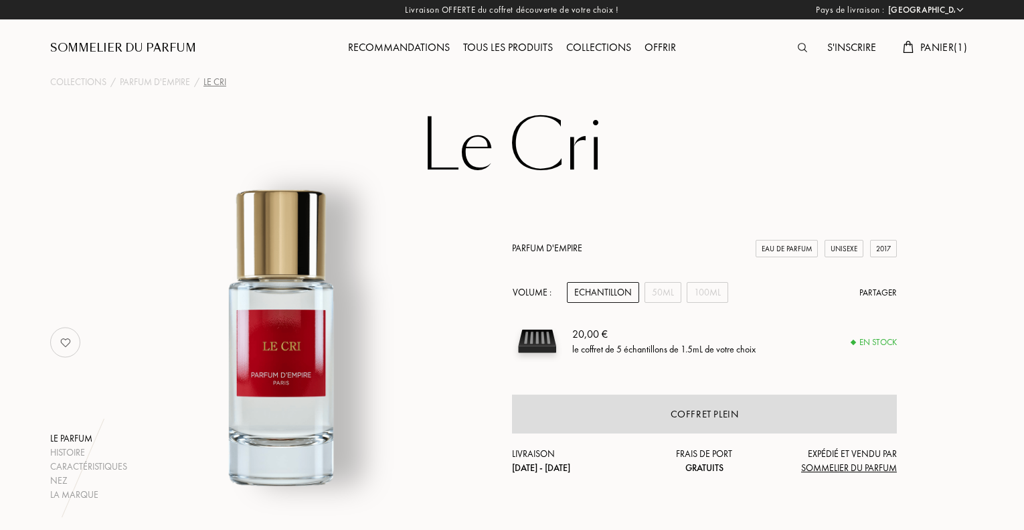
select select "FR"
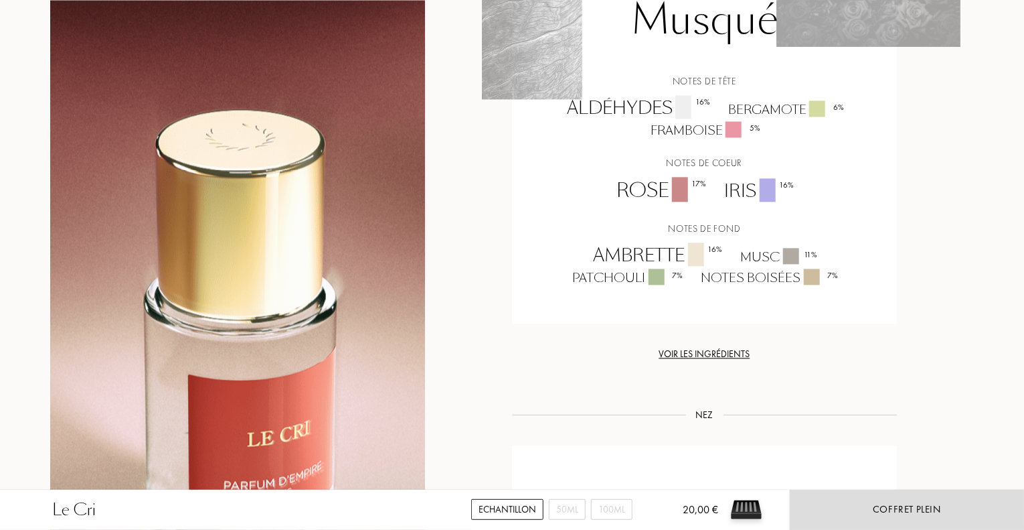
scroll to position [1406, 0]
